Goal: Information Seeking & Learning: Learn about a topic

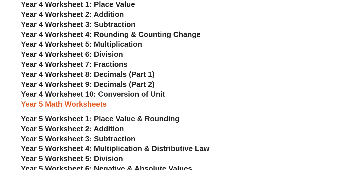
scroll to position [795, 0]
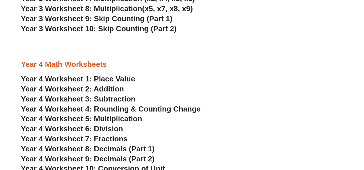
click at [124, 78] on span "Year 4 Worksheet 1: Place Value" at bounding box center [78, 79] width 114 height 9
click at [127, 91] on h3 "Year 4 Worksheet 2: Addition" at bounding box center [182, 90] width 322 height 10
click at [117, 89] on span "Year 4 Worksheet 2: Addition" at bounding box center [72, 89] width 103 height 9
click at [114, 109] on span "Year 4 Worksheet 4: Rounding & Counting Change" at bounding box center [111, 109] width 180 height 9
click at [139, 121] on span "Year 4 Worksheet 5: Multiplication" at bounding box center [81, 119] width 121 height 9
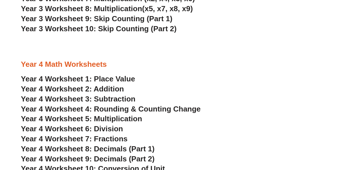
click at [123, 138] on span "Year 4 Worksheet 7: Fractions" at bounding box center [74, 139] width 107 height 9
click at [139, 149] on span "Year 4 Worksheet 8: Decimals (Part 1)" at bounding box center [88, 149] width 134 height 9
click at [135, 157] on span "Year 4 Worksheet 9: Decimals (Part 2)" at bounding box center [88, 159] width 134 height 9
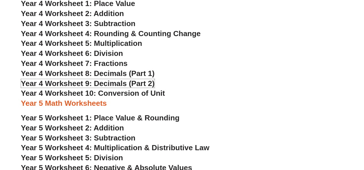
scroll to position [876, 0]
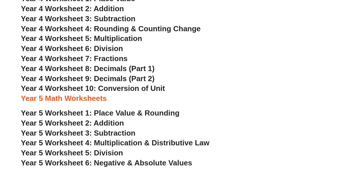
click at [159, 91] on span "Year 4 Worksheet 10: Conversion of Unit" at bounding box center [93, 88] width 144 height 9
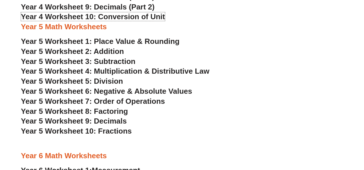
scroll to position [956, 0]
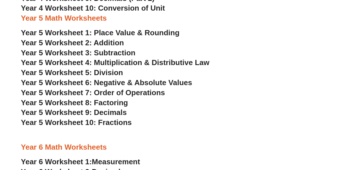
click at [149, 31] on span "Year 5 Worksheet 1: Place Value & Rounding" at bounding box center [100, 32] width 158 height 9
click at [135, 62] on span "Year 5 Worksheet 4: Multiplication & Distributive Law" at bounding box center [115, 62] width 188 height 9
click at [143, 83] on span "Year 5 Worksheet 6: Negative & Absolute Values" at bounding box center [106, 82] width 171 height 9
click at [128, 96] on span "Year 5 Worksheet 7: Order of Operations" at bounding box center [93, 93] width 144 height 9
click at [118, 103] on span "Year 5 Worksheet 8: Factoring" at bounding box center [74, 103] width 107 height 9
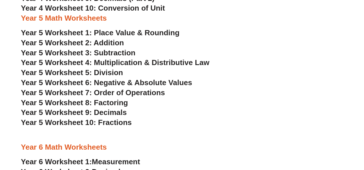
click at [121, 115] on span "Year 5 Worksheet 9: Decimals" at bounding box center [74, 112] width 106 height 9
click at [123, 122] on span "Year 5 Worksheet 10: Fractions" at bounding box center [76, 122] width 111 height 9
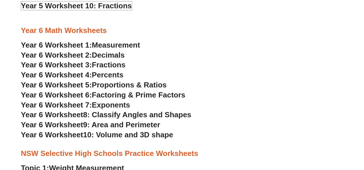
scroll to position [1058, 0]
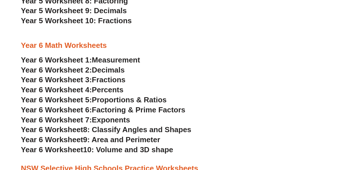
click at [135, 63] on span "Measurement" at bounding box center [116, 60] width 48 height 9
click at [114, 69] on span "Decimals" at bounding box center [108, 70] width 33 height 9
click at [121, 81] on span "Fractions" at bounding box center [109, 80] width 34 height 9
click at [116, 88] on span "Percents" at bounding box center [108, 90] width 32 height 9
click at [107, 101] on span "Proportions & Ratios" at bounding box center [129, 100] width 75 height 9
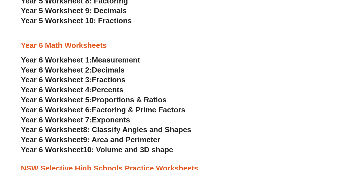
click at [131, 109] on span "Factoring & Prime Factors" at bounding box center [138, 110] width 93 height 9
click at [110, 118] on span "Exponents" at bounding box center [111, 120] width 38 height 9
click at [141, 130] on span "8: Classify Angles and Shapes" at bounding box center [137, 130] width 108 height 9
click at [111, 143] on span "9: Area and Perimeter" at bounding box center [121, 140] width 77 height 9
click at [137, 149] on span "10: Volume and 3D shape" at bounding box center [128, 150] width 90 height 9
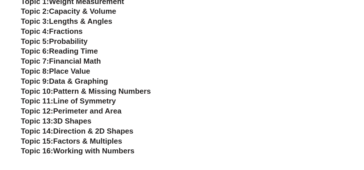
scroll to position [1250, 0]
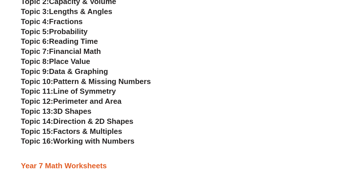
click at [112, 133] on span "Factors & Multiples" at bounding box center [87, 131] width 69 height 9
click at [94, 91] on span "Line of Symmetry" at bounding box center [84, 91] width 63 height 9
click at [100, 72] on span "Data & Graphing" at bounding box center [78, 71] width 59 height 9
click at [97, 2] on span "Capacity & Volume" at bounding box center [82, 1] width 67 height 9
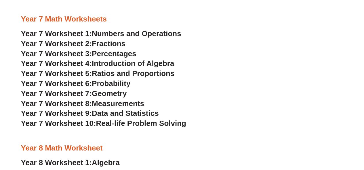
scroll to position [1402, 0]
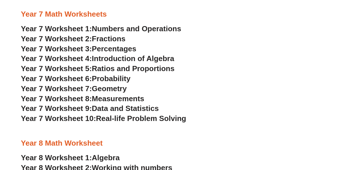
click at [138, 69] on span "Ratios and Proportions" at bounding box center [133, 68] width 83 height 9
click at [162, 58] on span "Introduction of Algebra" at bounding box center [133, 58] width 82 height 9
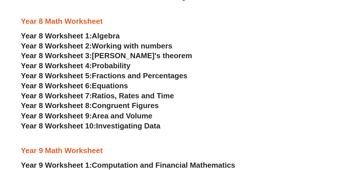
scroll to position [1529, 0]
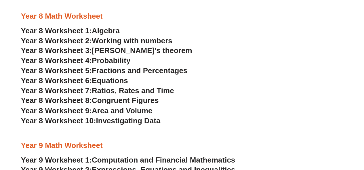
click at [99, 30] on span "Algebra" at bounding box center [106, 30] width 28 height 9
